Goal: Task Accomplishment & Management: Use online tool/utility

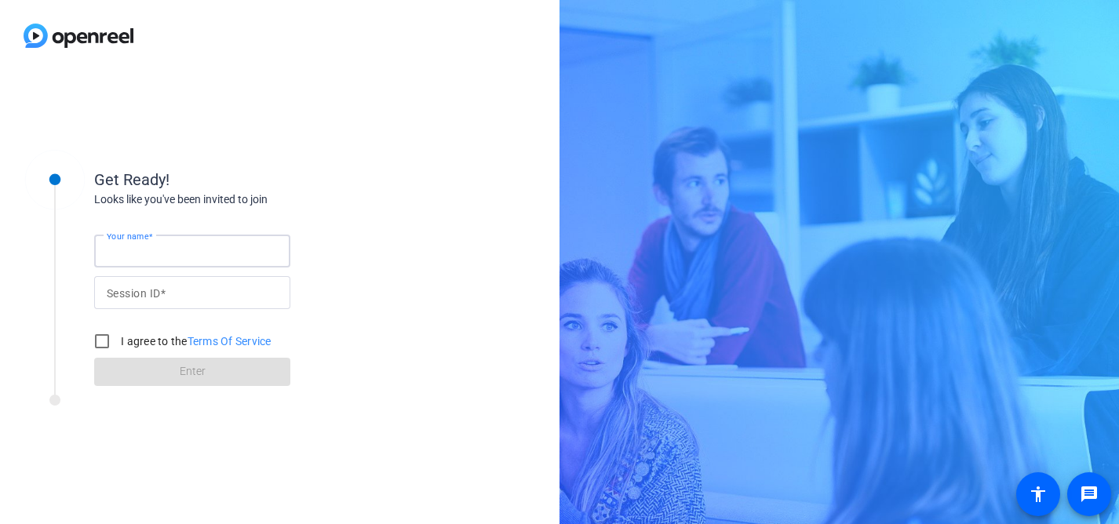
click at [200, 253] on input "Your name" at bounding box center [192, 251] width 171 height 19
type input "[PERSON_NAME]"
click at [104, 336] on input "I agree to the Terms Of Service" at bounding box center [101, 341] width 31 height 31
checkbox input "true"
click at [169, 359] on form "Your name [PERSON_NAME] Session ID I agree to the Terms Of Service Enter" at bounding box center [192, 306] width 196 height 160
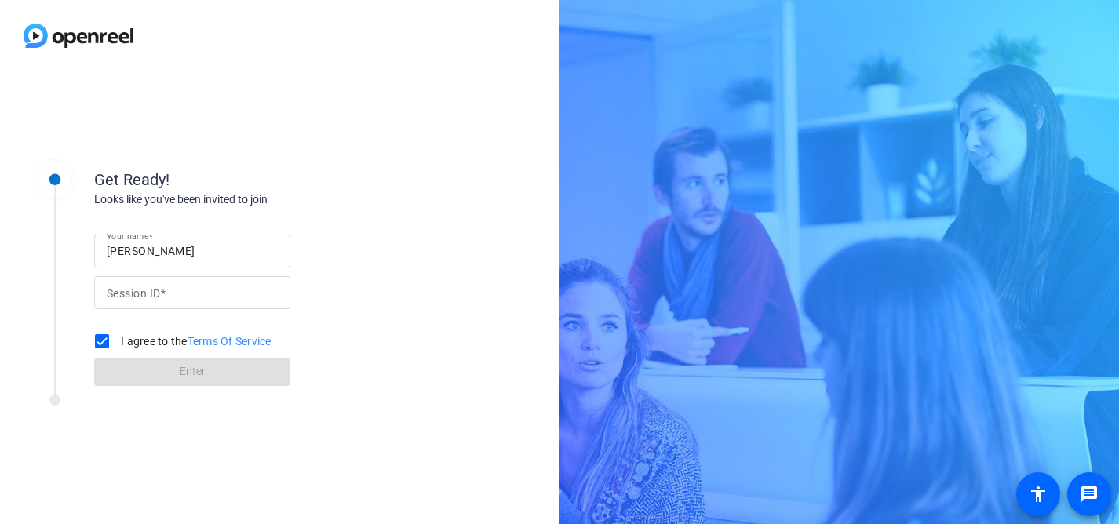
click at [162, 368] on form "Your name [PERSON_NAME] Session ID I agree to the Terms Of Service Enter" at bounding box center [192, 306] width 196 height 160
click at [125, 292] on mat-label "Session ID" at bounding box center [133, 293] width 53 height 13
click at [125, 292] on input "Session ID" at bounding box center [192, 292] width 171 height 19
paste input "mX4Q"
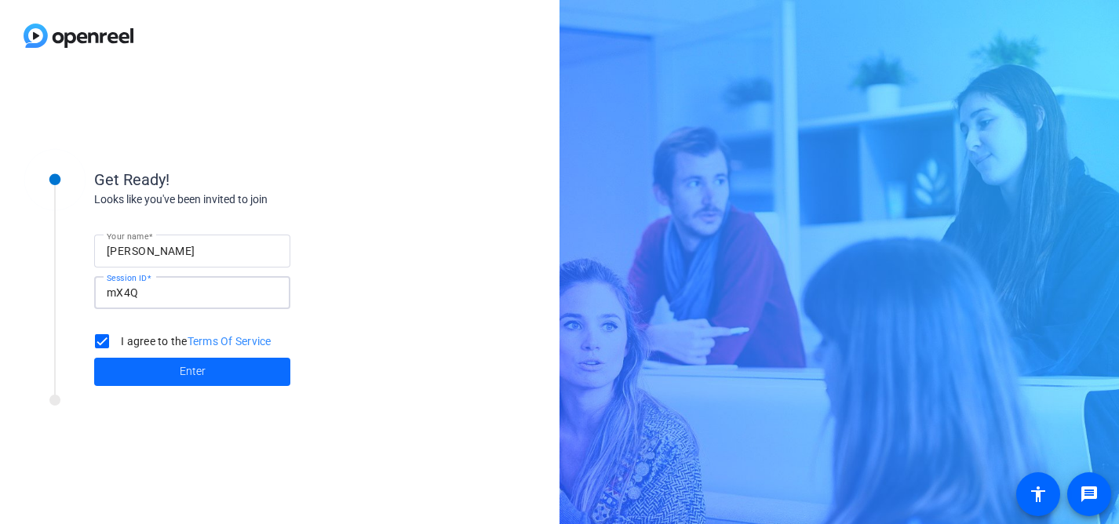
type input "mX4Q"
click at [169, 379] on span at bounding box center [192, 372] width 196 height 38
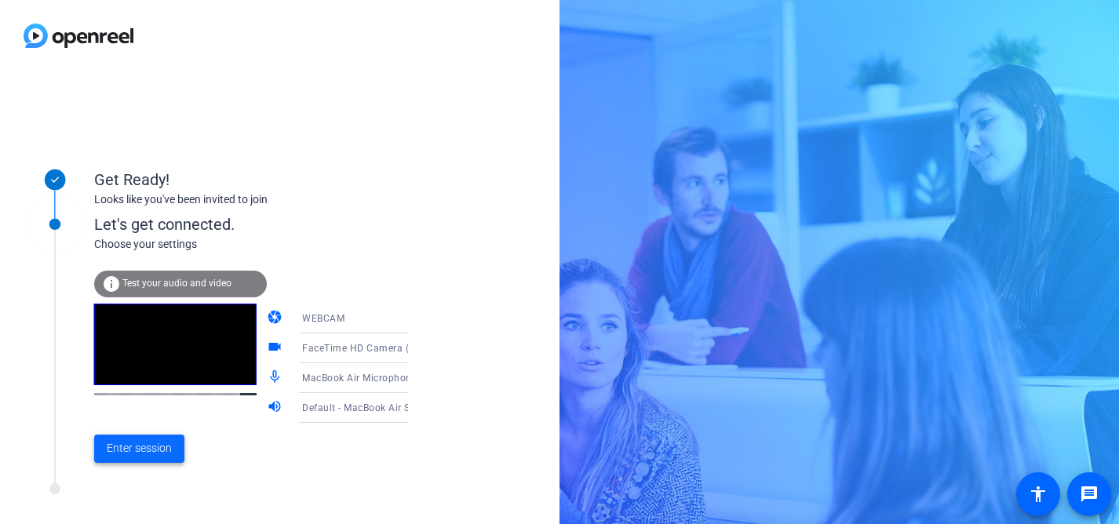
click at [136, 449] on span "Enter session" at bounding box center [139, 448] width 65 height 16
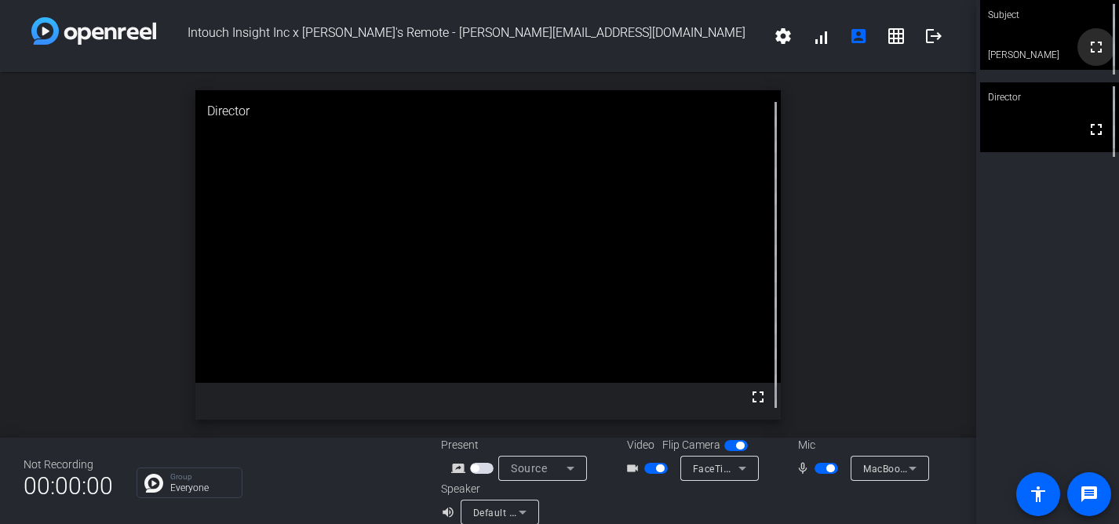
click at [1097, 53] on mat-icon "fullscreen" at bounding box center [1095, 47] width 19 height 19
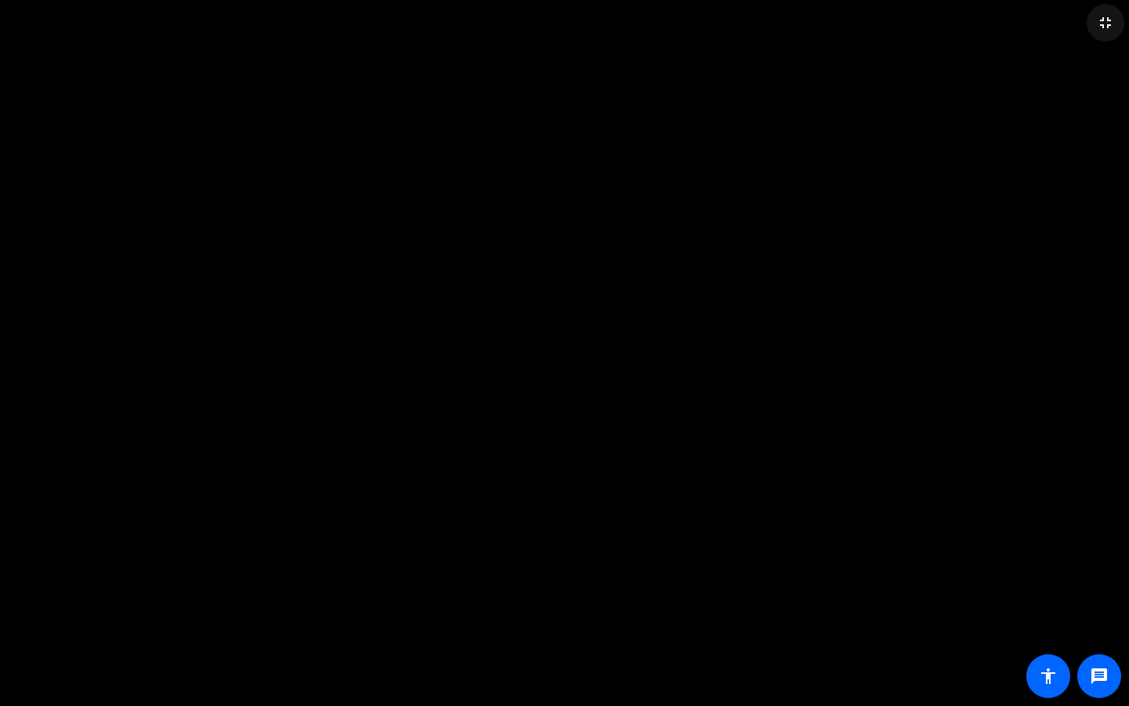
click at [1104, 25] on mat-icon "fullscreen_exit" at bounding box center [1106, 22] width 19 height 19
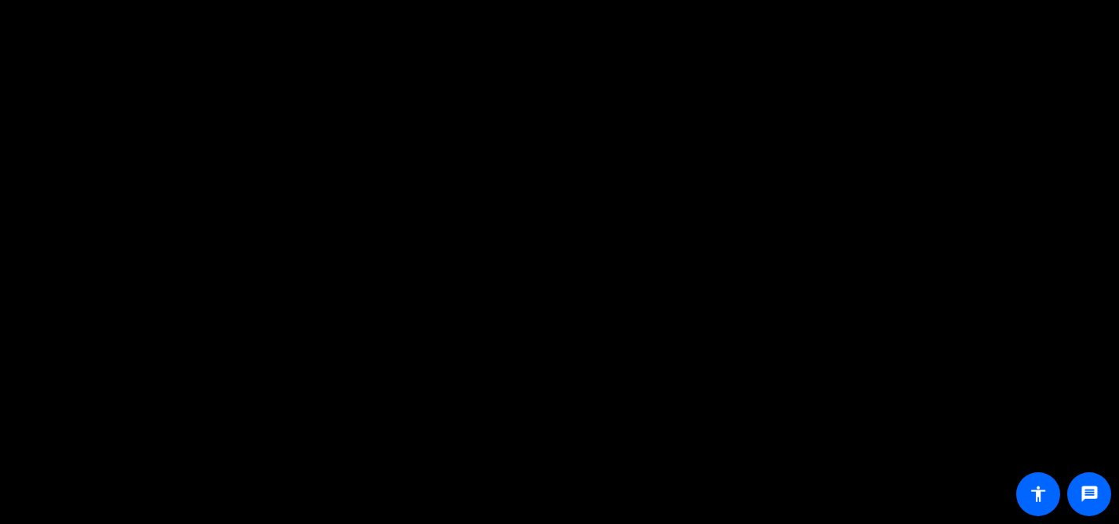
scroll to position [18, 0]
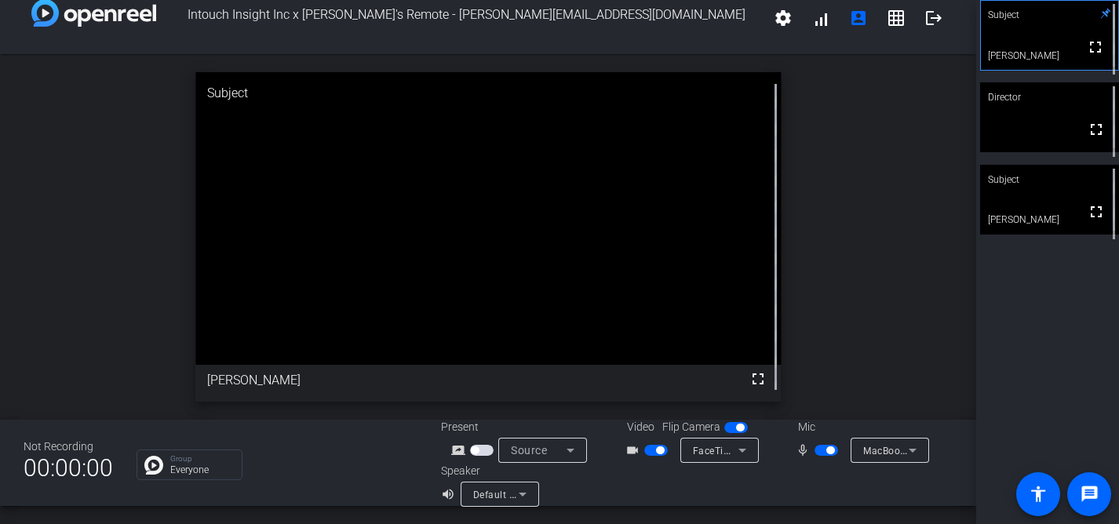
click at [817, 452] on span "button" at bounding box center [826, 450] width 24 height 11
click at [827, 448] on span "button" at bounding box center [826, 450] width 24 height 11
click at [827, 448] on span "button" at bounding box center [830, 450] width 8 height 8
click at [832, 454] on span "button" at bounding box center [826, 450] width 24 height 11
click at [820, 451] on span "button" at bounding box center [826, 450] width 24 height 11
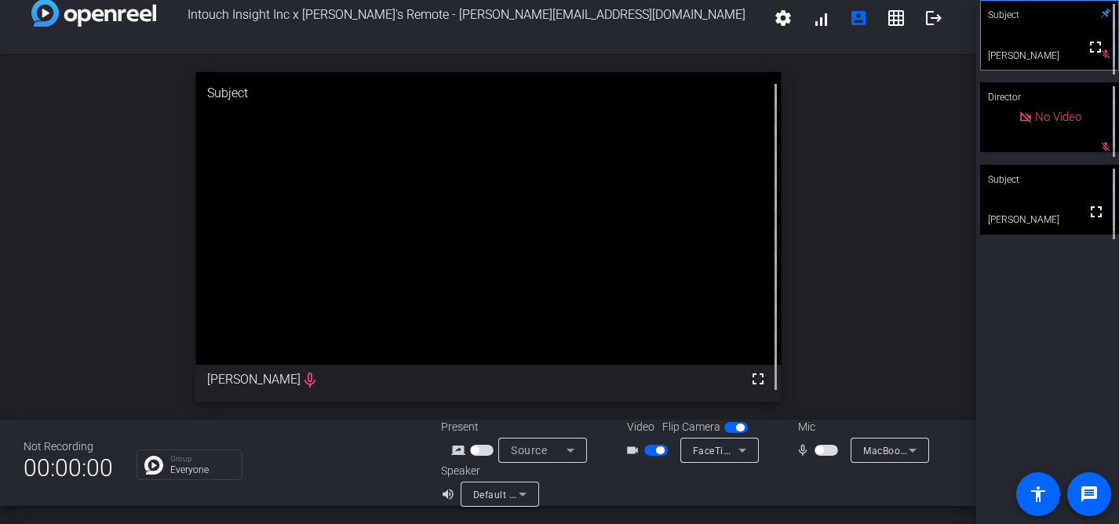
click at [820, 451] on span "button" at bounding box center [819, 450] width 8 height 8
click at [820, 451] on span "button" at bounding box center [826, 450] width 24 height 11
click at [820, 451] on span "button" at bounding box center [819, 450] width 8 height 8
click at [820, 451] on span "button" at bounding box center [826, 450] width 24 height 11
click at [820, 451] on span "button" at bounding box center [819, 450] width 8 height 8
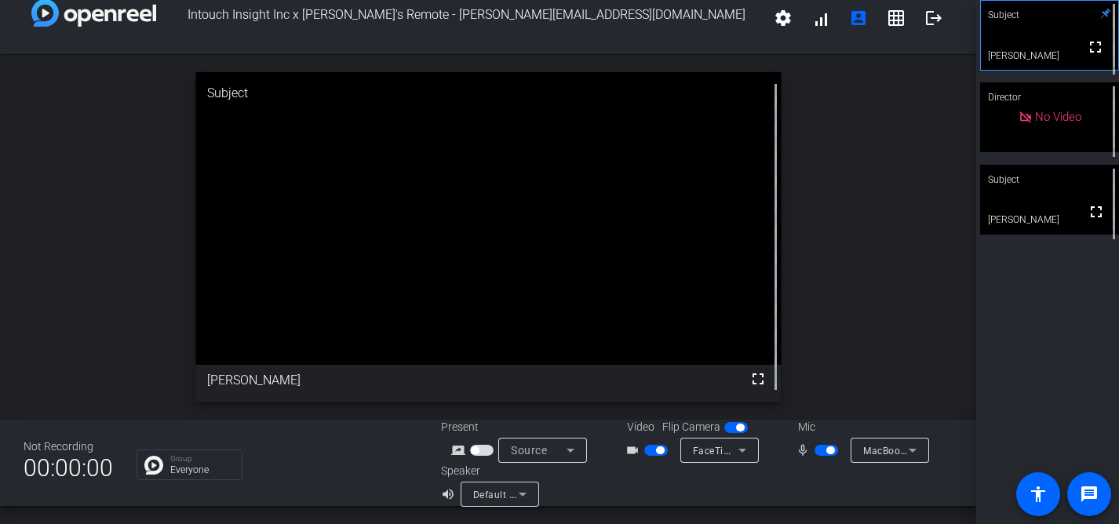
click at [820, 451] on span "button" at bounding box center [826, 450] width 24 height 11
click at [830, 450] on span "button" at bounding box center [826, 450] width 24 height 11
click at [820, 452] on span "button" at bounding box center [826, 450] width 24 height 11
click at [828, 453] on span "button" at bounding box center [826, 450] width 24 height 11
click at [824, 449] on span "button" at bounding box center [826, 450] width 24 height 11
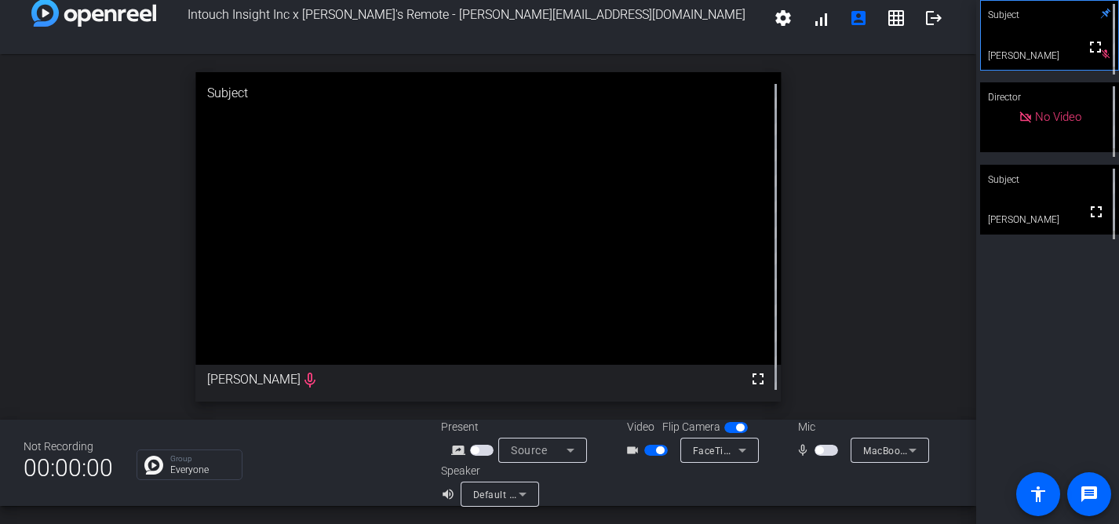
click at [835, 450] on span "button" at bounding box center [826, 450] width 24 height 11
click at [818, 447] on span "button" at bounding box center [826, 450] width 24 height 11
click at [827, 447] on span "button" at bounding box center [826, 450] width 24 height 11
click at [822, 453] on span "button" at bounding box center [826, 450] width 24 height 11
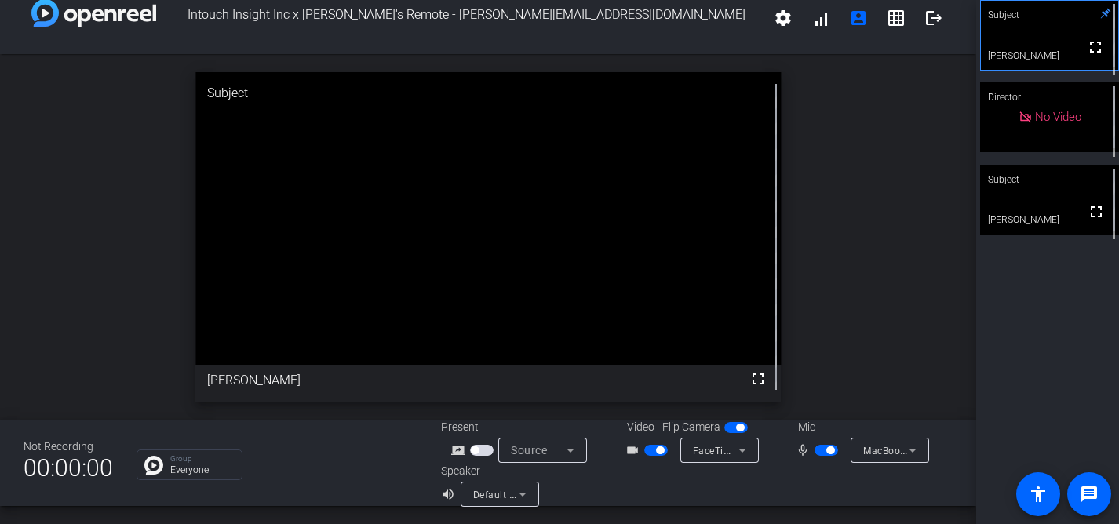
click at [822, 453] on span "button" at bounding box center [826, 450] width 24 height 11
click at [823, 450] on span "button" at bounding box center [819, 450] width 8 height 8
